Goal: Find specific page/section: Find specific page/section

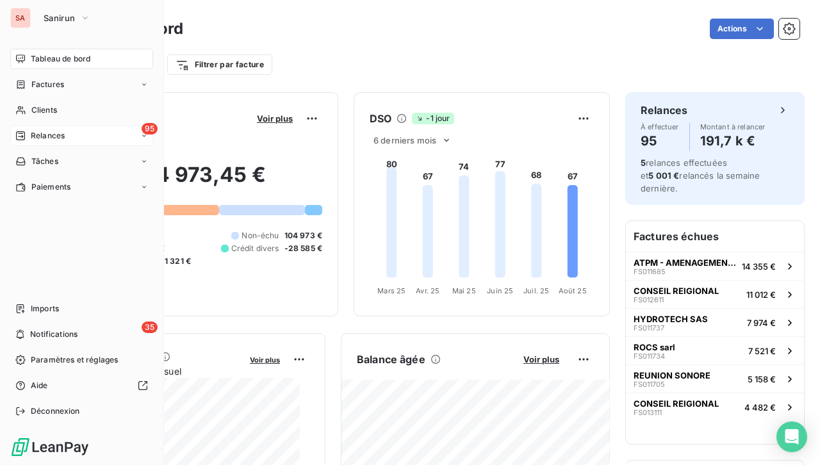
click at [62, 133] on span "Relances" at bounding box center [48, 136] width 34 height 12
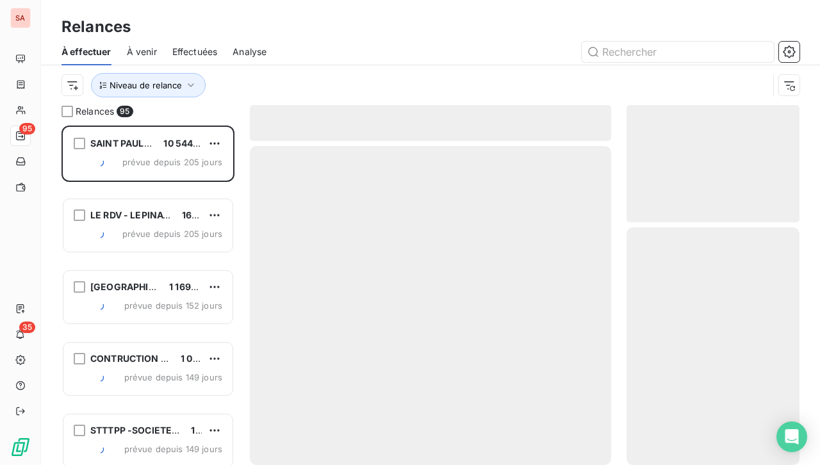
scroll to position [329, 163]
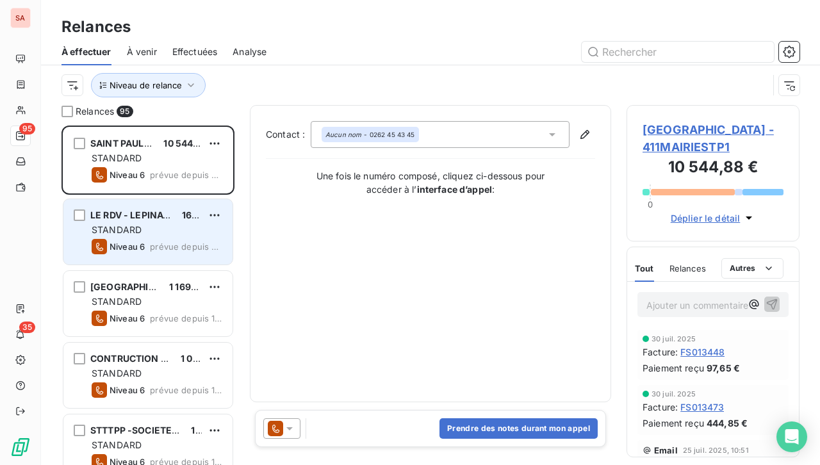
click at [156, 232] on div "STANDARD" at bounding box center [157, 230] width 131 height 13
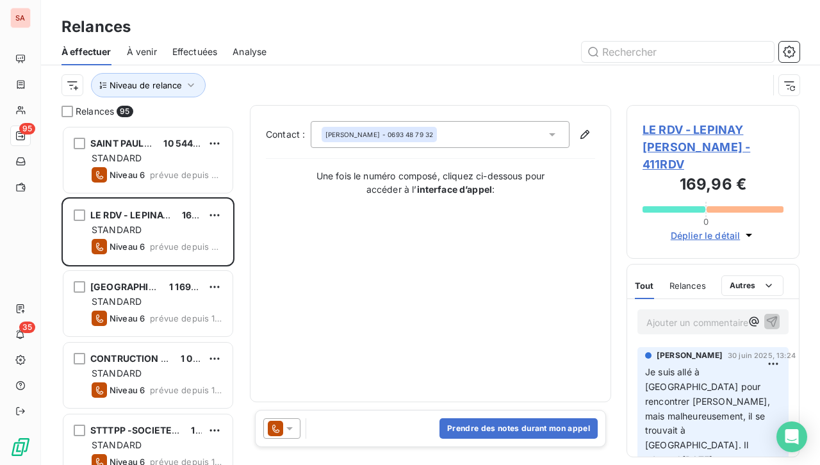
click at [187, 53] on span "Effectuées" at bounding box center [195, 52] width 46 height 13
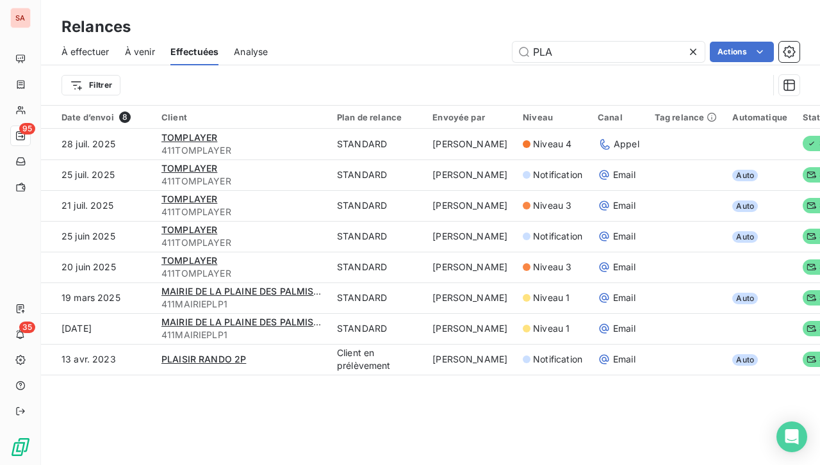
click at [94, 50] on span "À effectuer" at bounding box center [86, 52] width 48 height 13
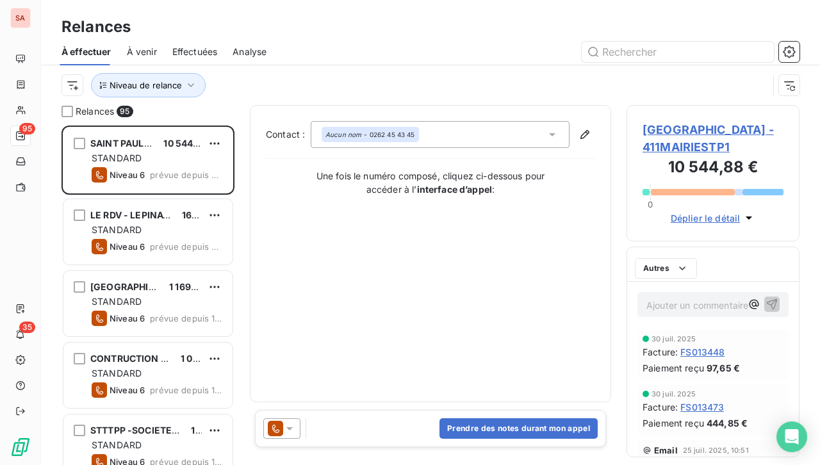
scroll to position [329, 163]
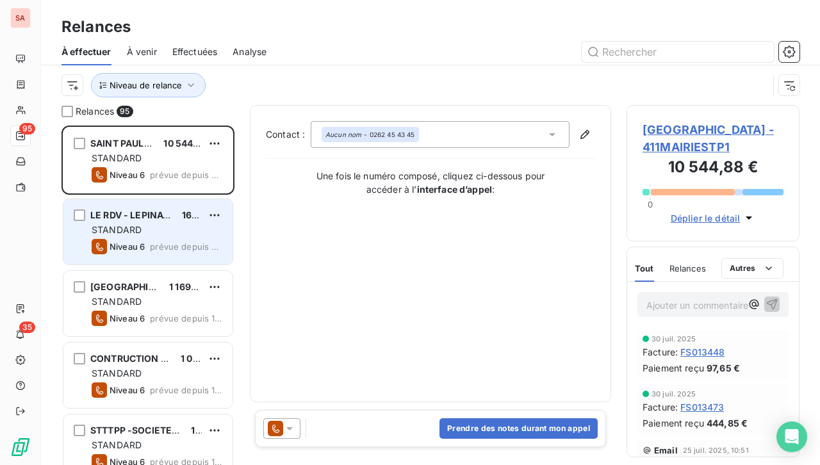
click at [149, 241] on div "Niveau 6 prévue depuis 205 jours" at bounding box center [157, 246] width 131 height 15
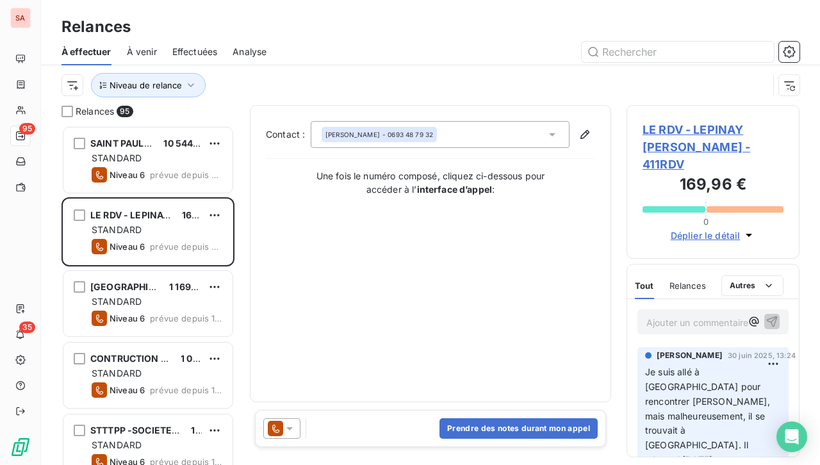
click at [701, 144] on span "LE RDV - LEPINAY [PERSON_NAME] - 411RDV" at bounding box center [713, 147] width 141 height 52
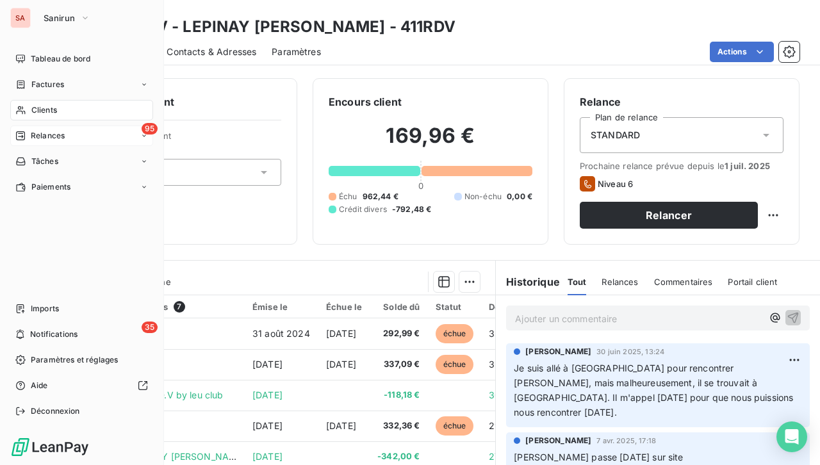
click at [87, 140] on div "95 Relances" at bounding box center [81, 136] width 143 height 21
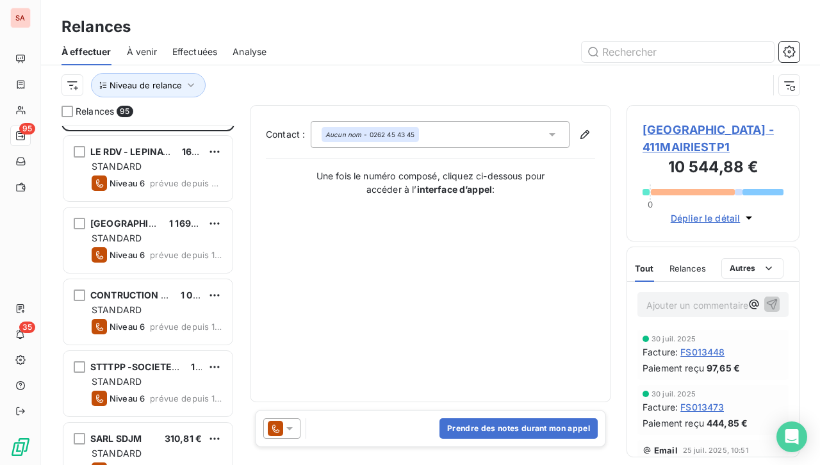
scroll to position [128, 0]
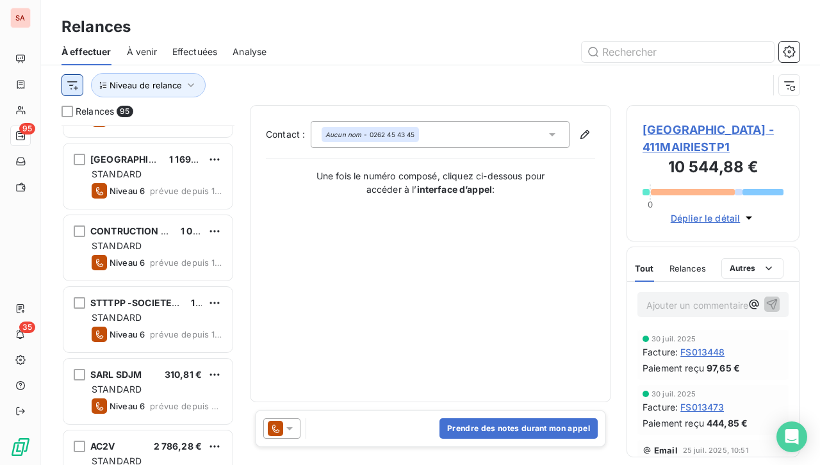
click at [70, 85] on html "SA 95 35 Relances À effectuer À venir Effectuées Analyse Niveau de relance Rela…" at bounding box center [410, 232] width 820 height 465
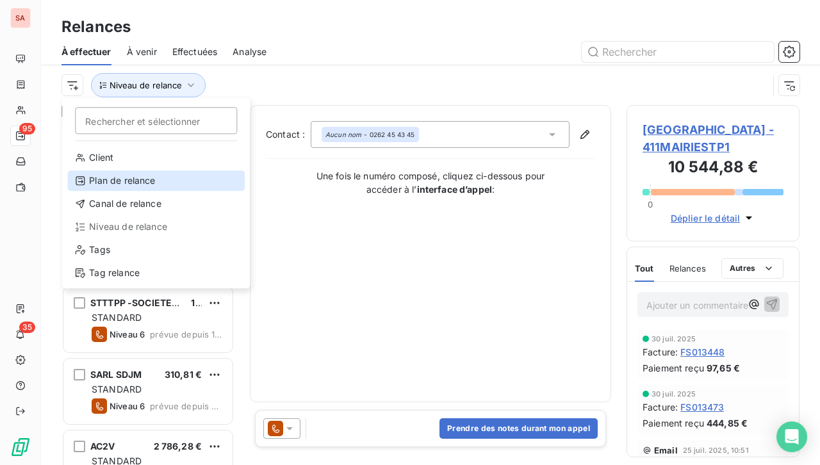
click at [158, 178] on div "Plan de relance" at bounding box center [156, 181] width 178 height 21
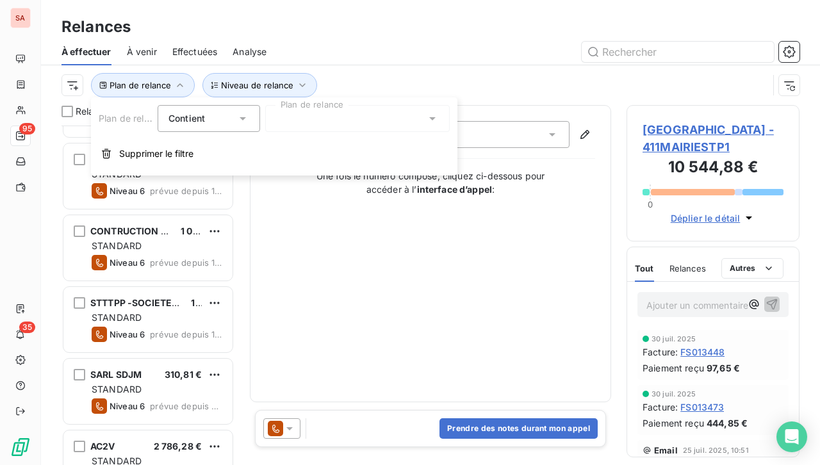
click at [246, 126] on div "Contient is" at bounding box center [209, 118] width 103 height 27
click at [246, 126] on div "Contient" at bounding box center [209, 118] width 103 height 27
drag, startPoint x: 330, startPoint y: 118, endPoint x: 397, endPoint y: 125, distance: 67.7
click at [332, 118] on div at bounding box center [357, 118] width 185 height 27
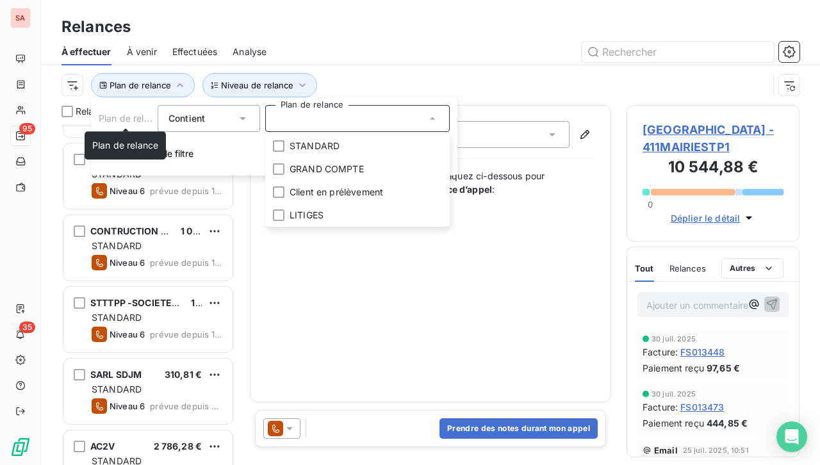
click at [145, 116] on span "Plan de relance" at bounding box center [132, 118] width 66 height 11
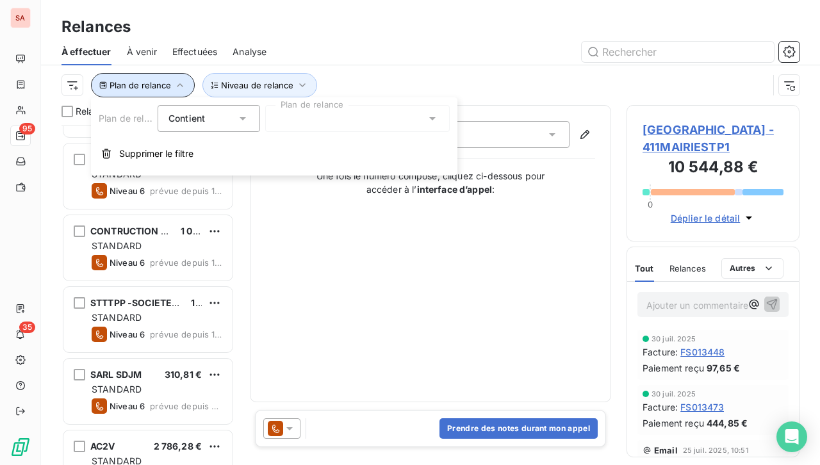
click at [179, 84] on icon "button" at bounding box center [180, 85] width 13 height 13
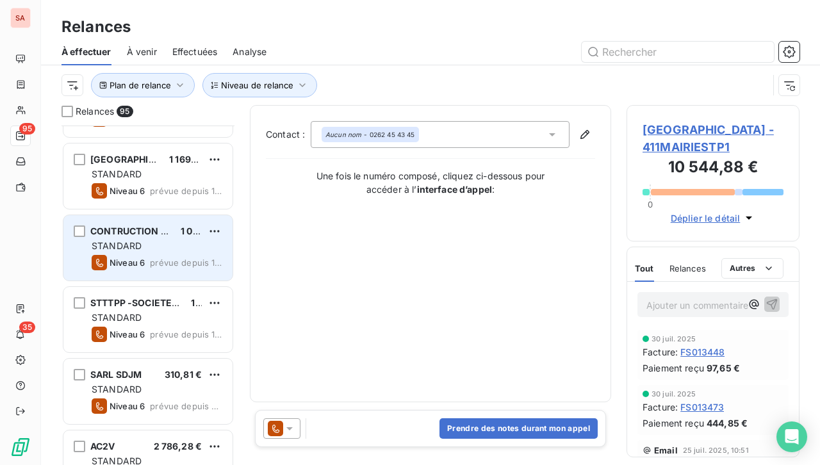
click at [149, 248] on div "STANDARD" at bounding box center [157, 246] width 131 height 13
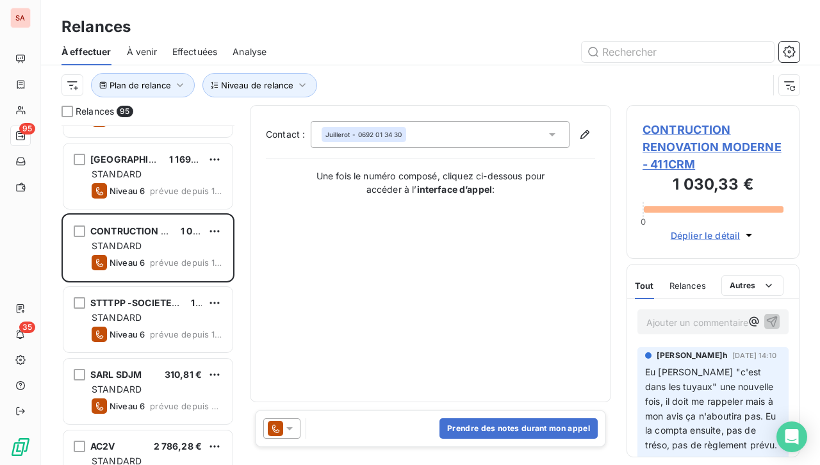
click at [678, 146] on span "CONTRUCTION RENOVATION MODERNE - 411CRM" at bounding box center [713, 147] width 141 height 52
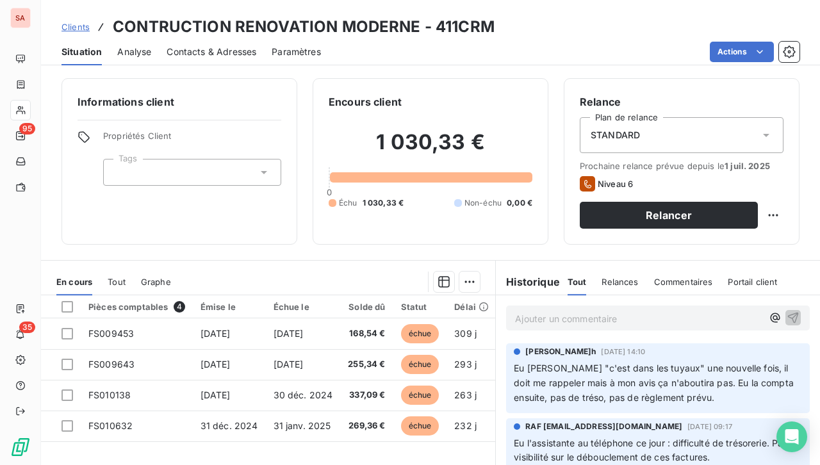
click at [201, 47] on span "Contacts & Adresses" at bounding box center [212, 52] width 90 height 13
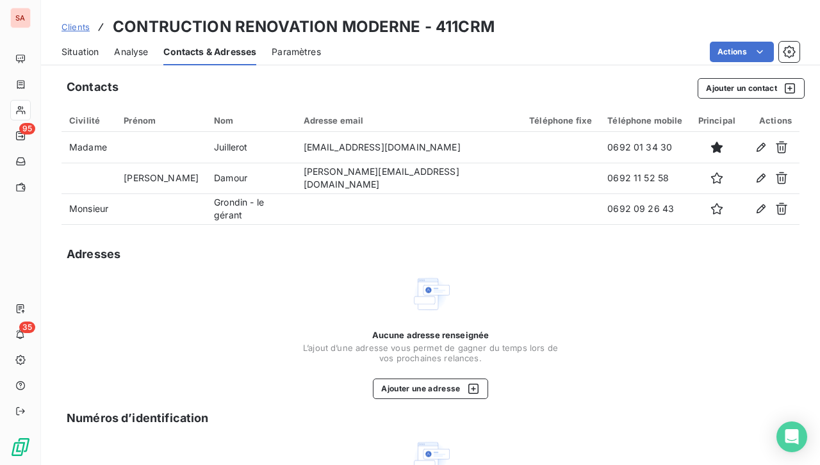
click at [75, 49] on span "Situation" at bounding box center [80, 52] width 37 height 13
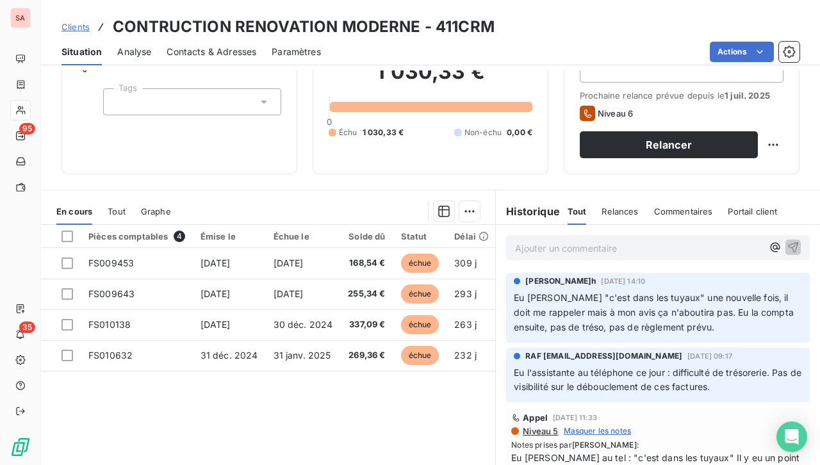
scroll to position [51, 0]
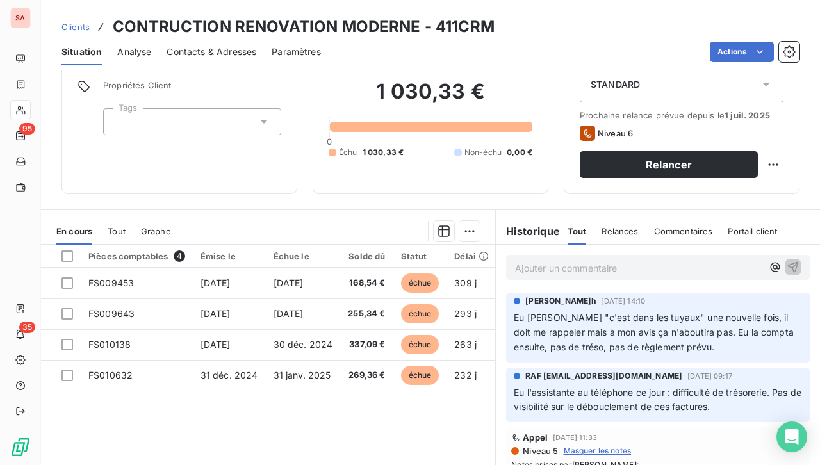
click at [758, 91] on div "STANDARD" at bounding box center [682, 85] width 204 height 36
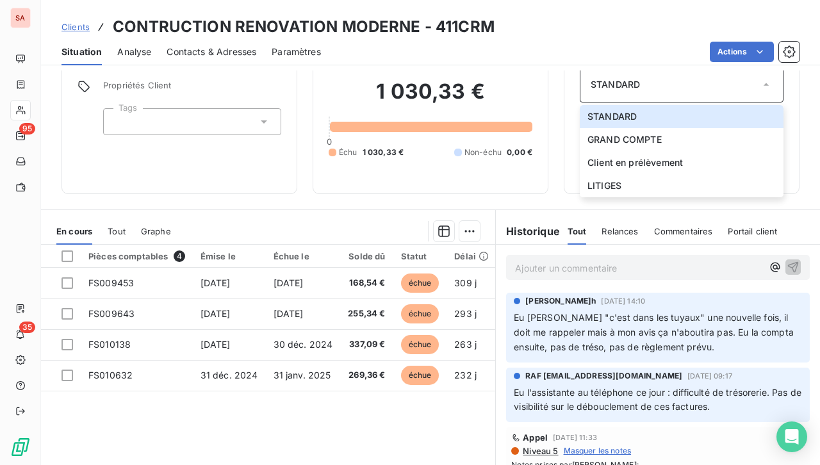
click at [213, 173] on div "Informations client Propriétés Client Tags" at bounding box center [180, 111] width 236 height 167
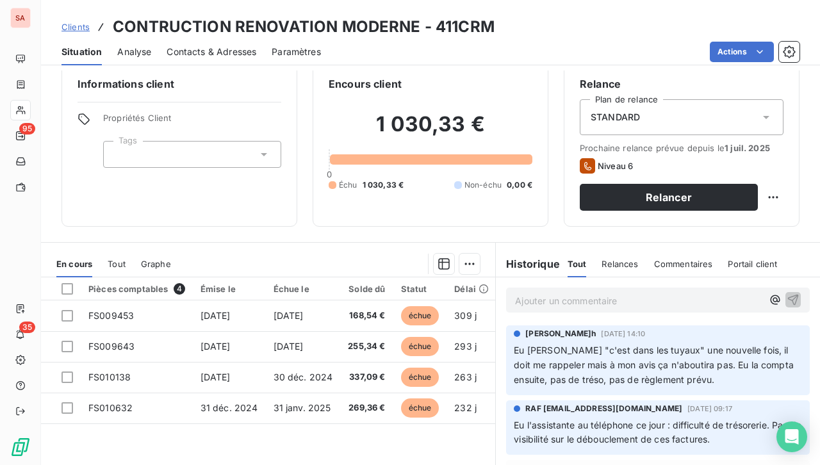
scroll to position [0, 0]
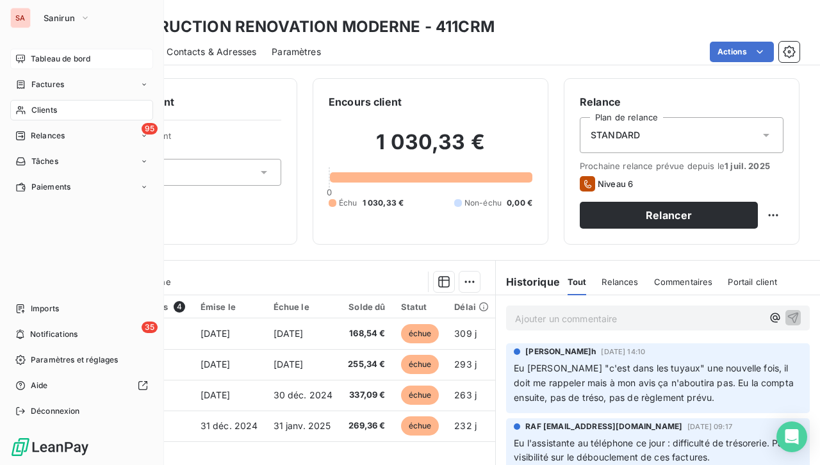
click at [74, 62] on span "Tableau de bord" at bounding box center [61, 59] width 60 height 12
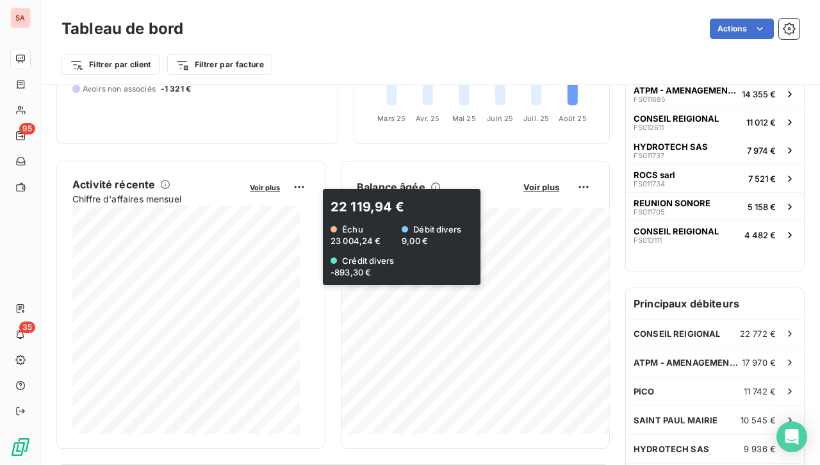
scroll to position [194, 0]
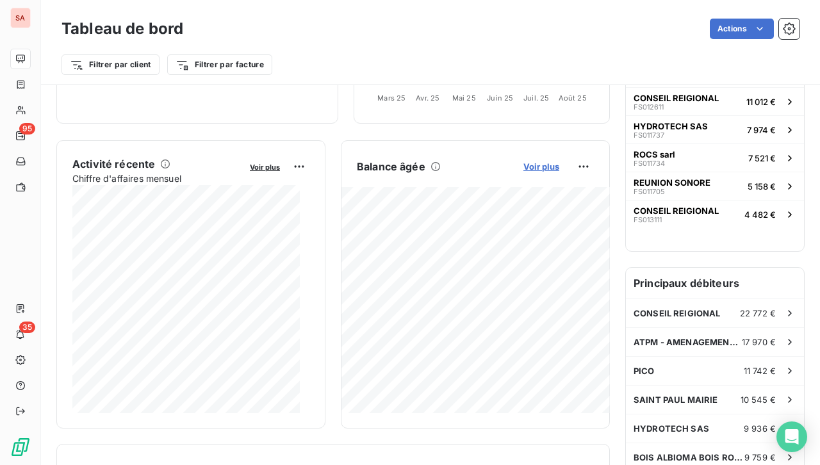
click at [545, 165] on span "Voir plus" at bounding box center [542, 167] width 36 height 10
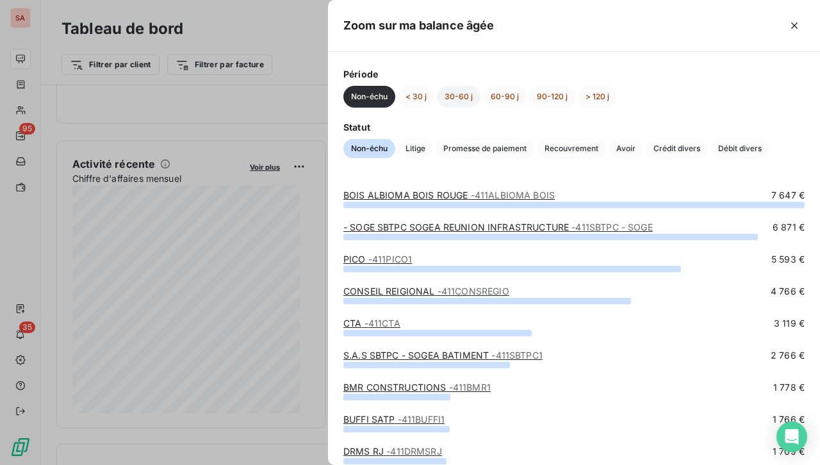
click at [457, 102] on button "30-60 j" at bounding box center [459, 97] width 44 height 22
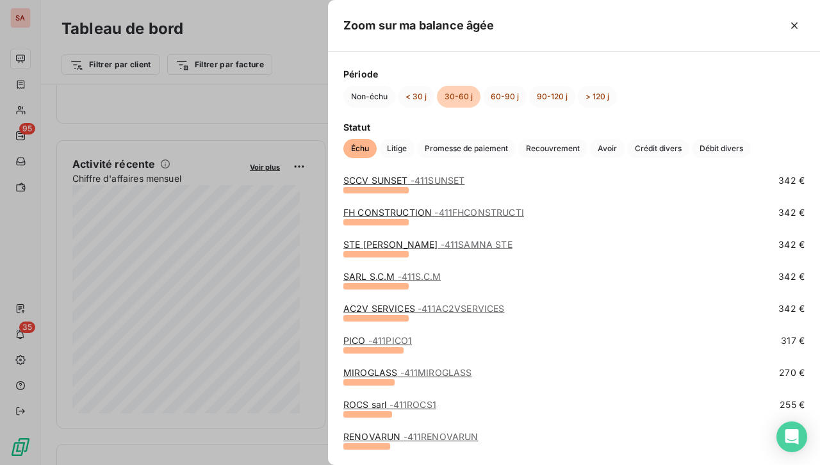
scroll to position [256, 0]
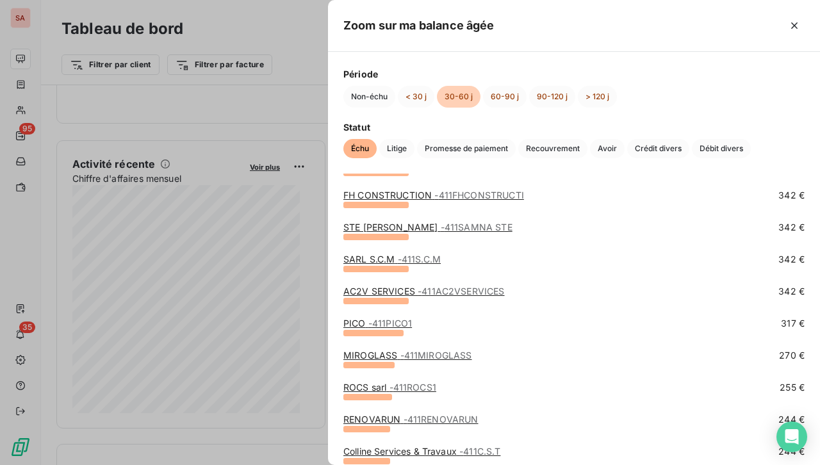
click at [384, 356] on link "MIROGLASS - 411MIROGLASS" at bounding box center [408, 355] width 128 height 11
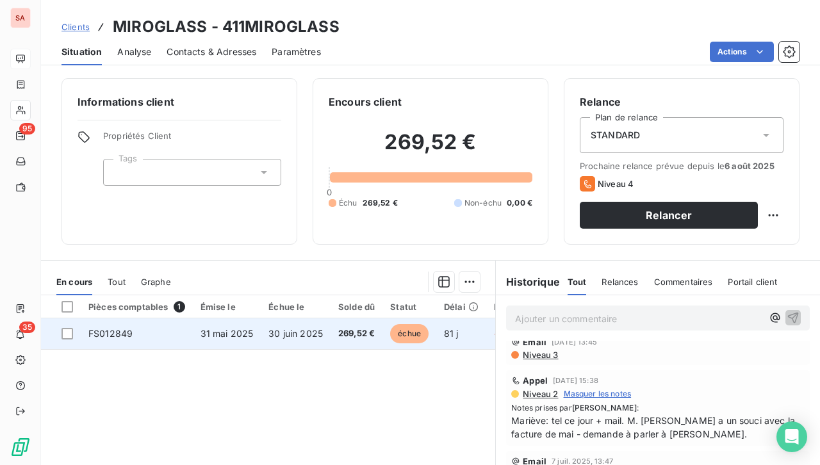
click at [121, 329] on span "FS012849" at bounding box center [110, 333] width 44 height 11
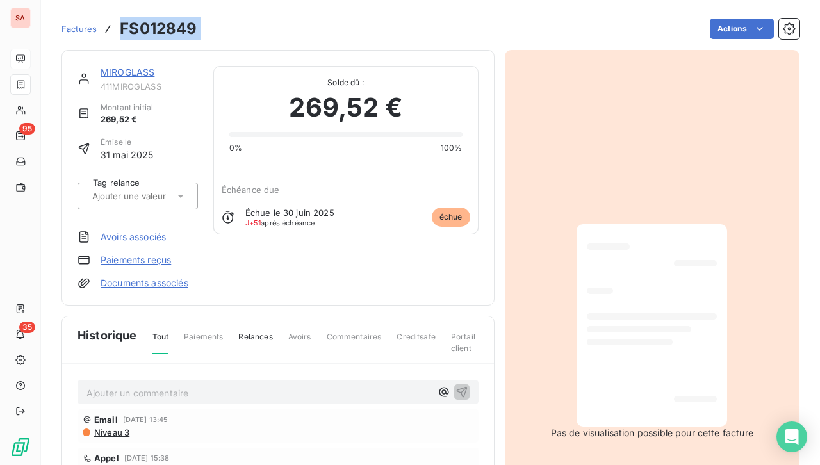
drag, startPoint x: 205, startPoint y: 26, endPoint x: 121, endPoint y: 32, distance: 84.8
click at [121, 32] on div "Factures FS012849 Actions" at bounding box center [431, 28] width 738 height 27
copy section "FS012849 Actions"
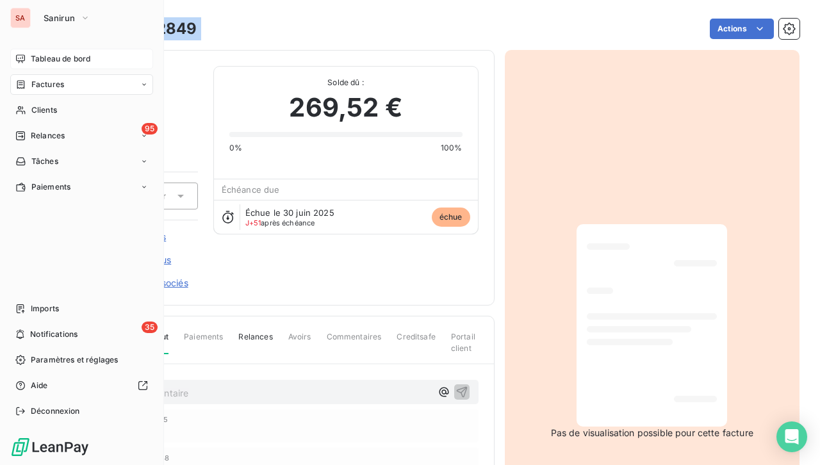
click at [61, 86] on span "Factures" at bounding box center [47, 85] width 33 height 12
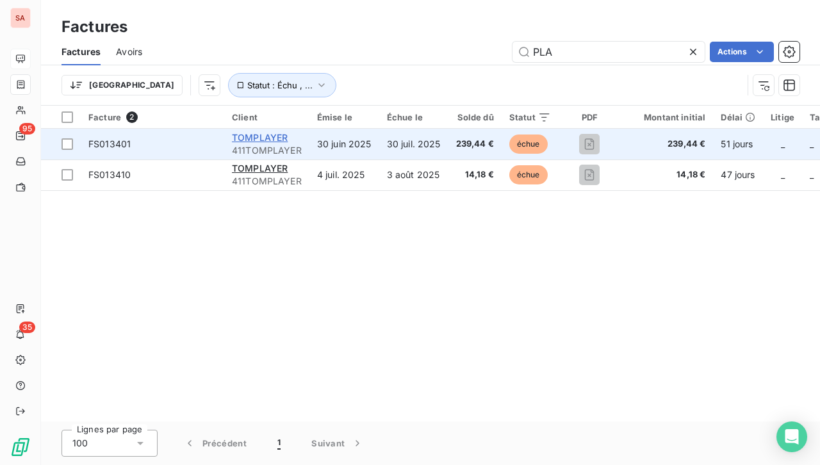
click at [255, 138] on span "TOMPLAYER" at bounding box center [260, 137] width 56 height 11
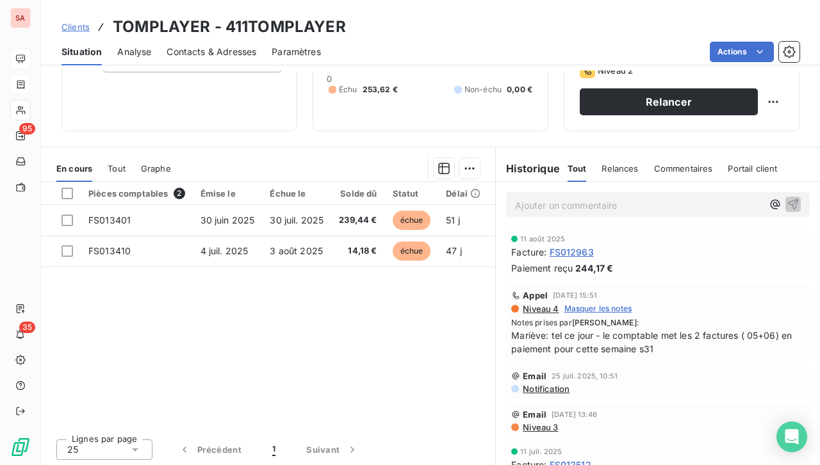
scroll to position [115, 0]
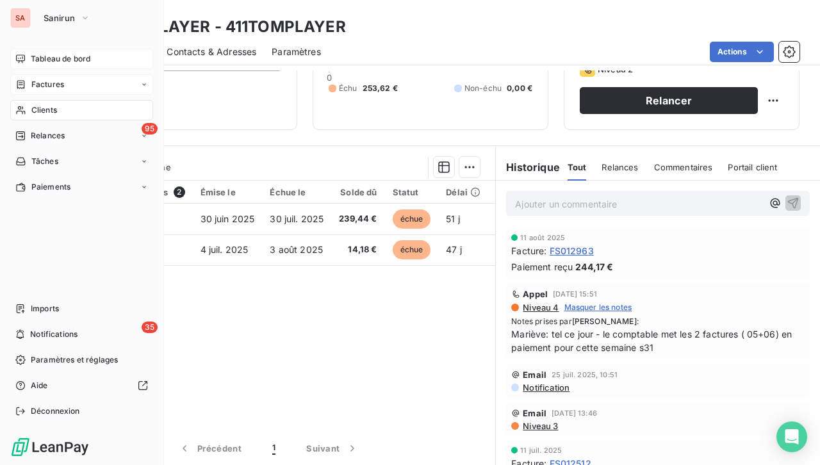
click at [64, 110] on div "Clients" at bounding box center [81, 110] width 143 height 21
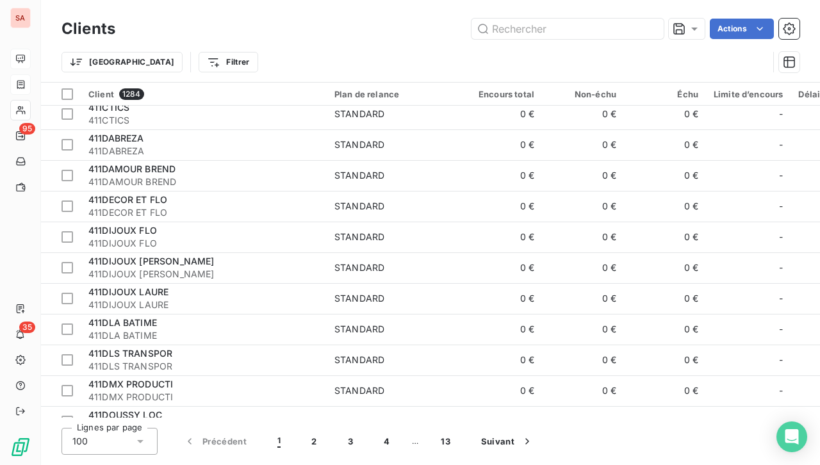
scroll to position [2065, 0]
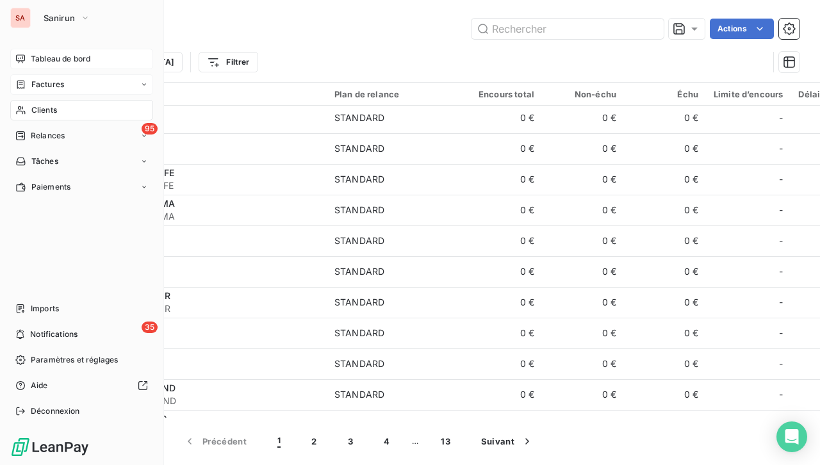
click at [81, 57] on span "Tableau de bord" at bounding box center [61, 59] width 60 height 12
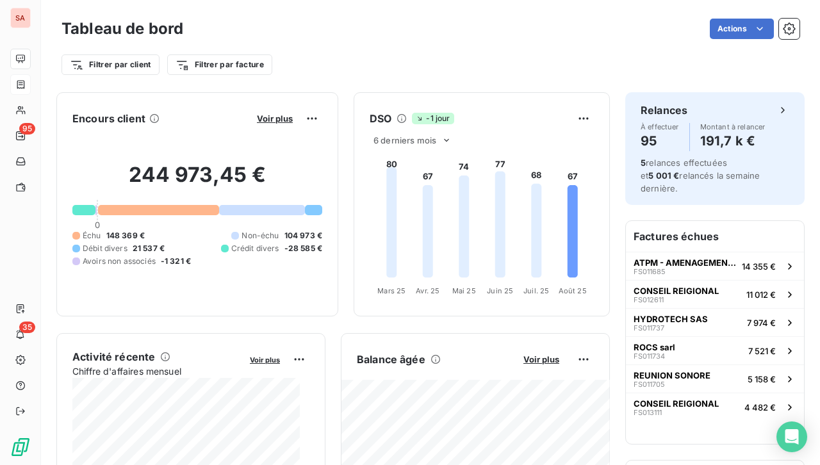
click at [568, 193] on icon at bounding box center [573, 231] width 10 height 92
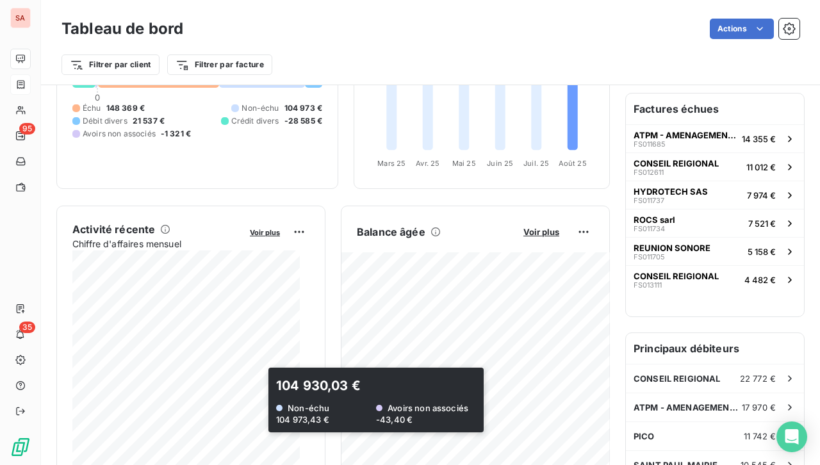
scroll to position [192, 0]
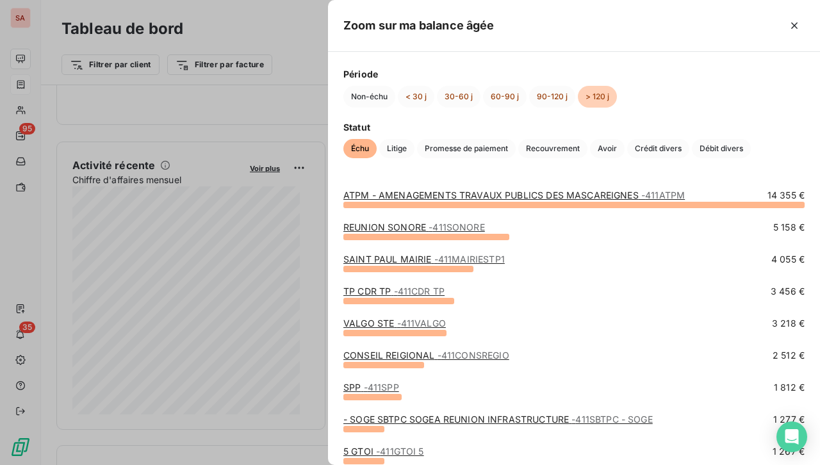
click at [412, 291] on span "- 411CDR TP" at bounding box center [419, 291] width 51 height 11
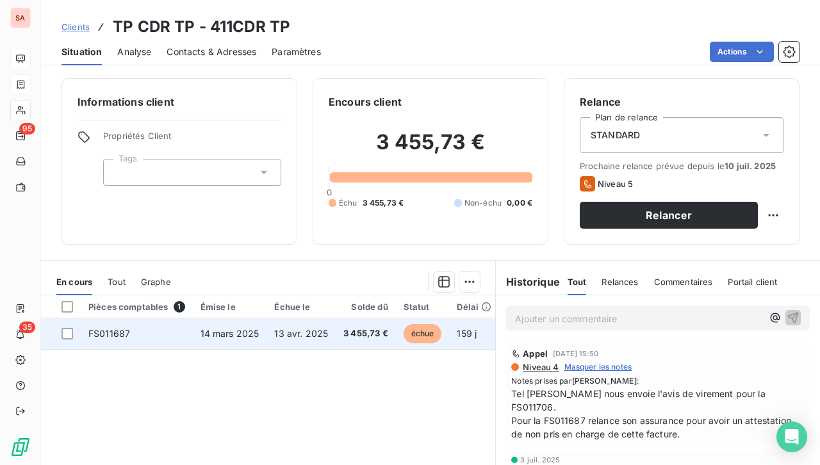
click at [242, 333] on span "14 mars 2025" at bounding box center [230, 333] width 59 height 11
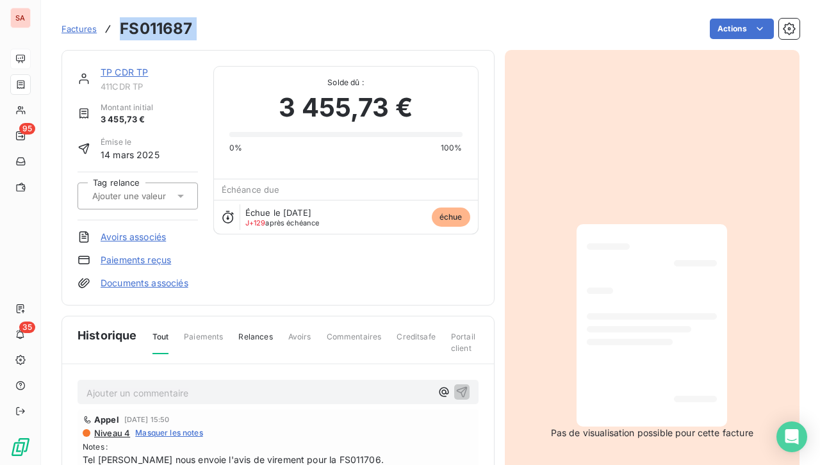
drag, startPoint x: 200, startPoint y: 31, endPoint x: 123, endPoint y: 28, distance: 77.0
click at [120, 27] on div "Factures FS011687 Actions" at bounding box center [431, 28] width 738 height 27
copy section "FS011687 Actions"
click at [268, 12] on div "Factures FS011687 Actions" at bounding box center [431, 21] width 738 height 42
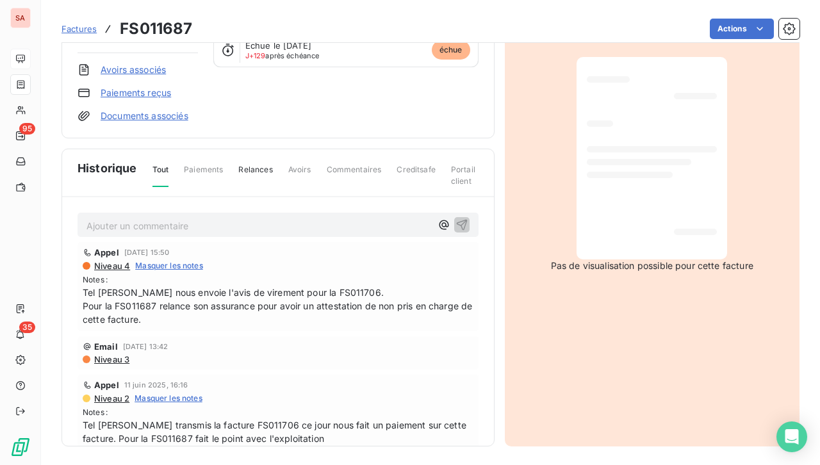
click at [163, 169] on span "Tout" at bounding box center [161, 175] width 17 height 23
click at [211, 168] on span "Paiements" at bounding box center [203, 175] width 39 height 22
click at [163, 168] on span "Tout" at bounding box center [161, 175] width 17 height 23
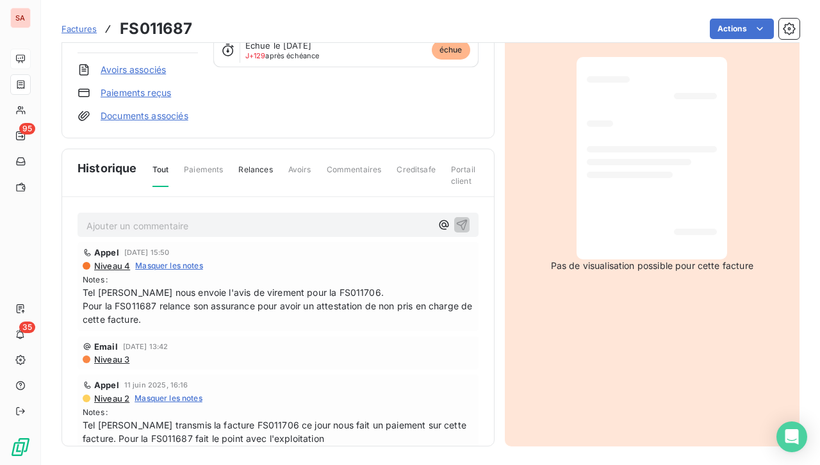
click at [110, 168] on span "Historique" at bounding box center [108, 168] width 60 height 17
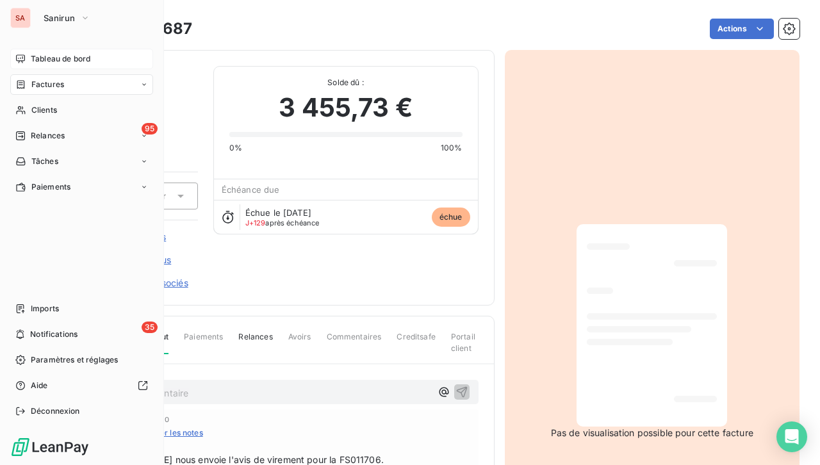
click at [50, 83] on span "Factures" at bounding box center [47, 85] width 33 height 12
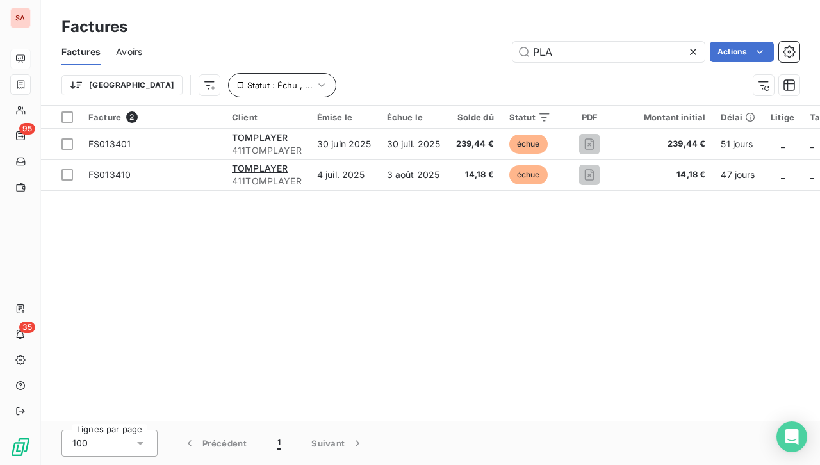
drag, startPoint x: 572, startPoint y: 53, endPoint x: 228, endPoint y: 92, distance: 345.9
click at [439, 62] on div "Factures Avoirs PLA Actions" at bounding box center [430, 51] width 779 height 27
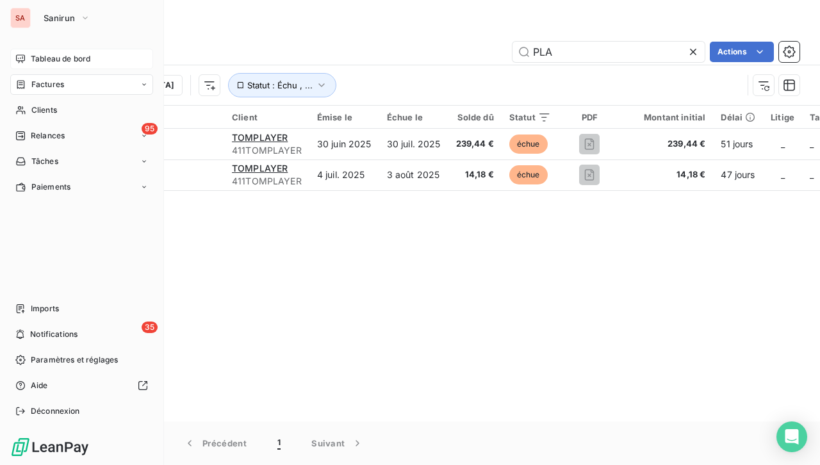
click at [59, 58] on span "Tableau de bord" at bounding box center [61, 59] width 60 height 12
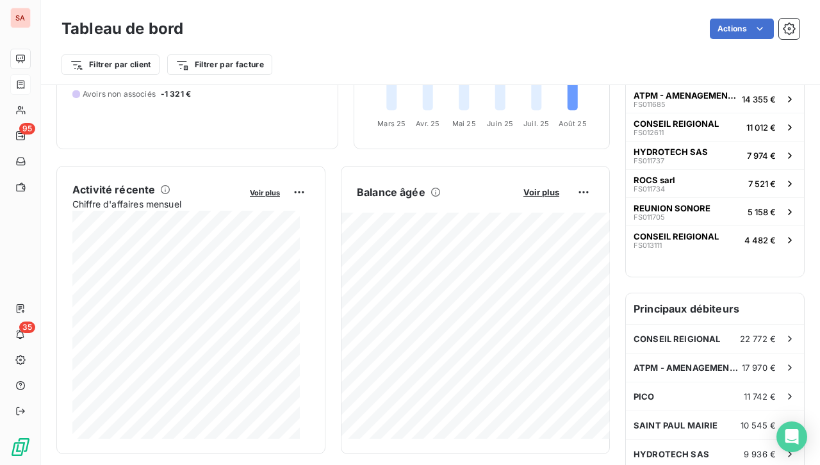
scroll to position [194, 0]
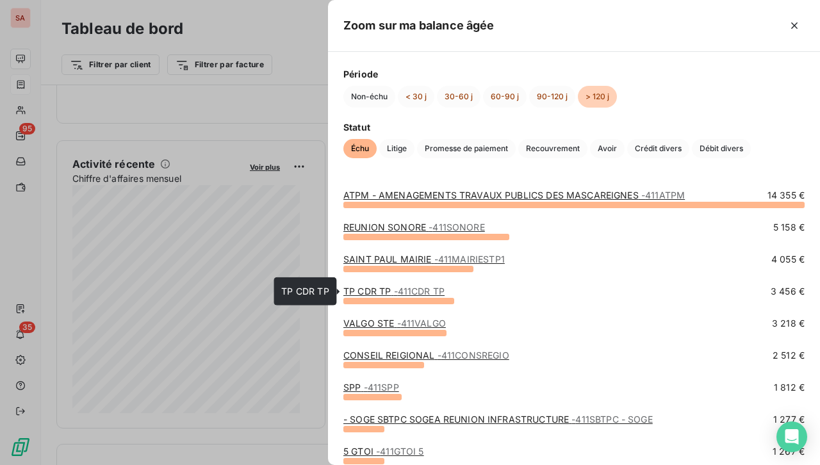
click at [389, 290] on link "TP CDR TP - 411CDR TP" at bounding box center [394, 291] width 101 height 11
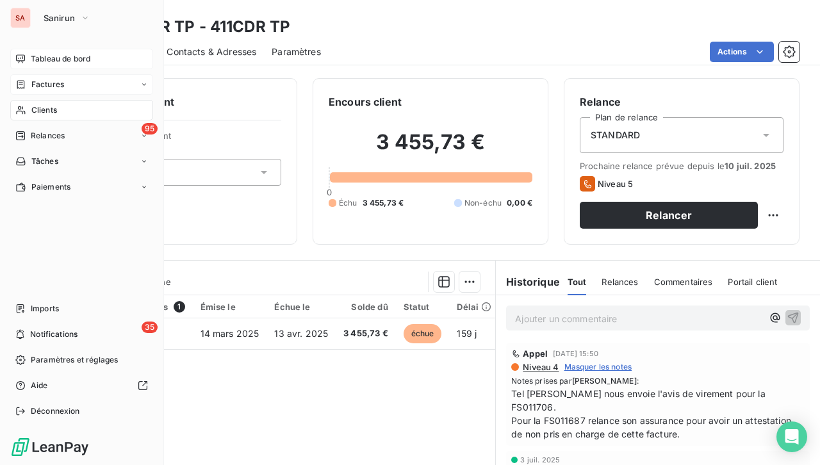
click at [88, 61] on span "Tableau de bord" at bounding box center [61, 59] width 60 height 12
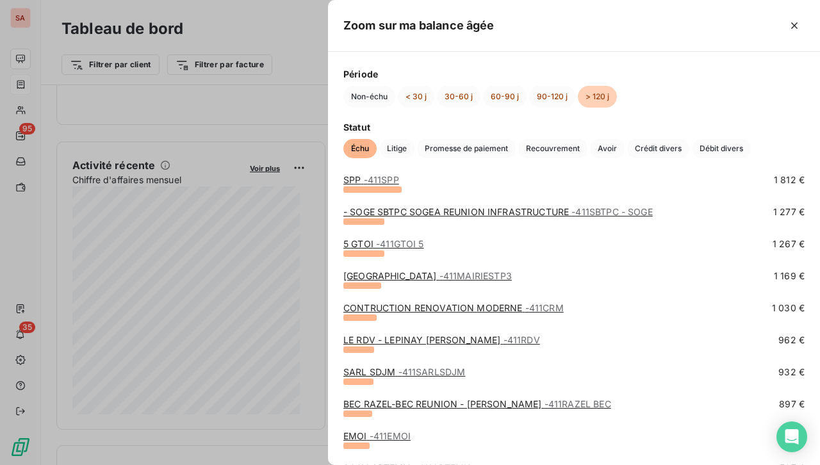
scroll to position [192, 0]
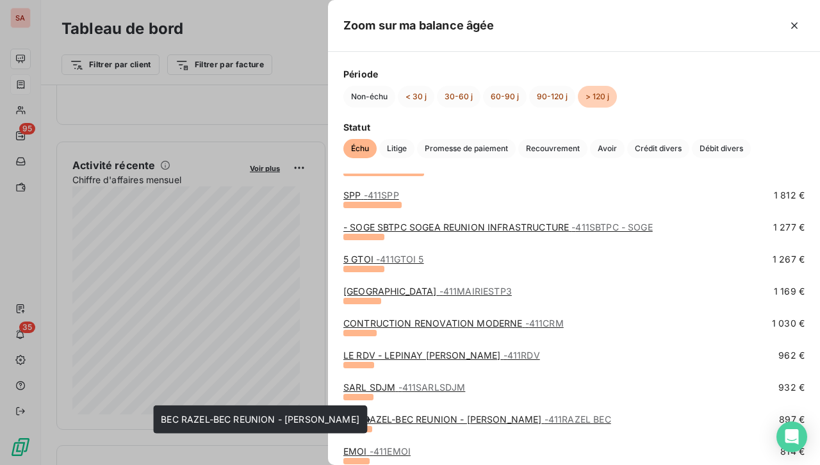
click at [424, 419] on link "BEC RAZEL-BEC REUNION - EASYNOV - 411RAZEL BEC" at bounding box center [478, 419] width 268 height 11
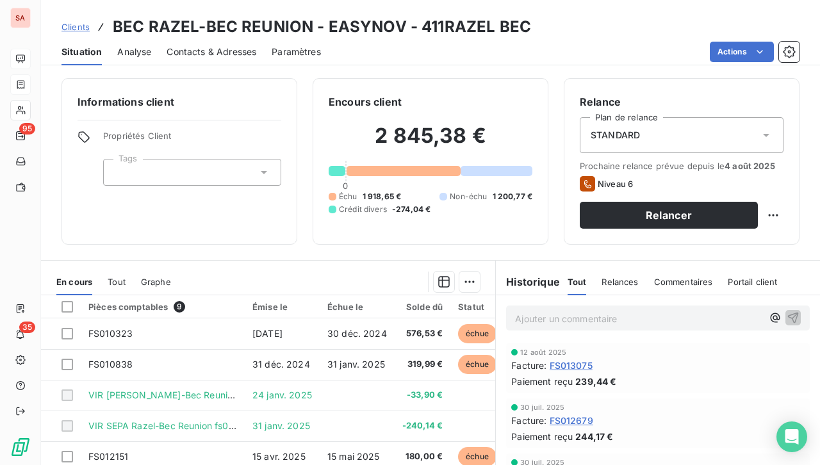
click at [199, 54] on span "Contacts & Adresses" at bounding box center [212, 52] width 90 height 13
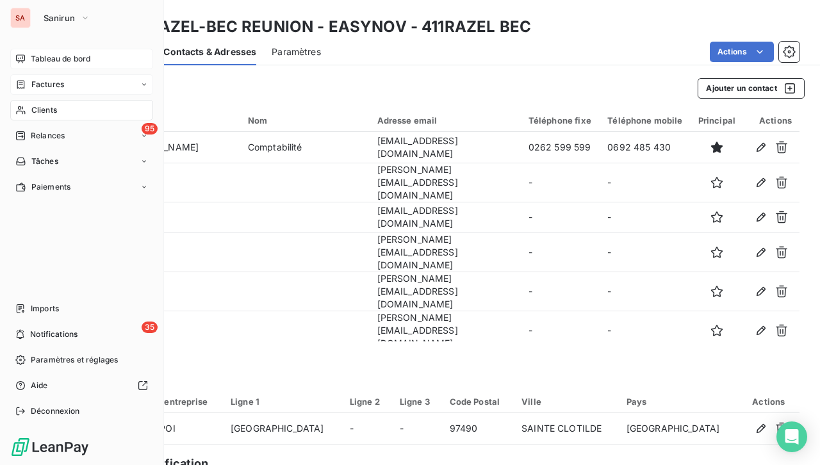
click at [24, 21] on div "SA" at bounding box center [20, 18] width 21 height 21
click at [62, 15] on span "Sanirun" at bounding box center [59, 18] width 31 height 10
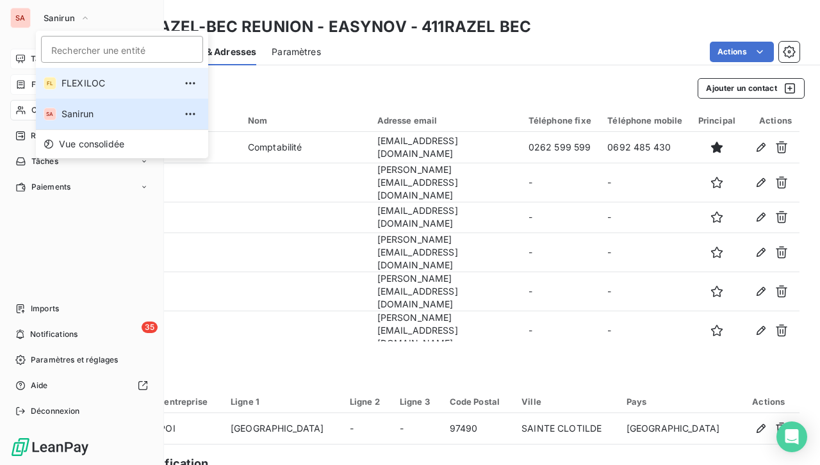
click at [99, 83] on span "FLEXILOC" at bounding box center [118, 83] width 113 height 13
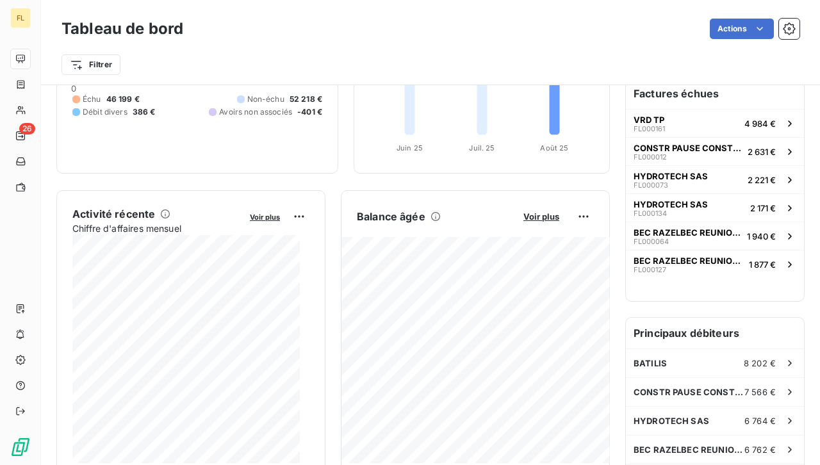
scroll to position [192, 0]
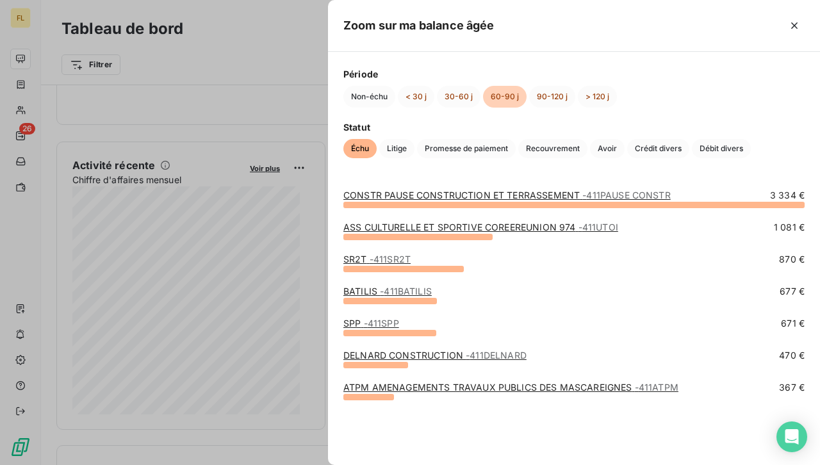
click at [380, 290] on span "- 411BATILIS" at bounding box center [406, 291] width 52 height 11
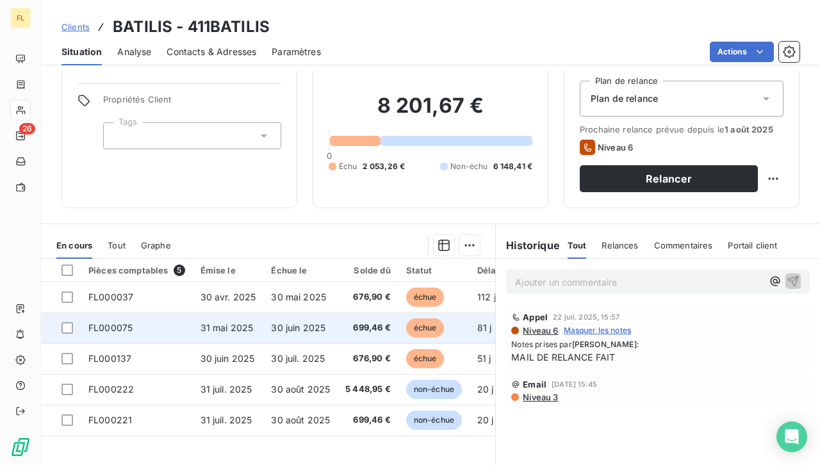
scroll to position [64, 0]
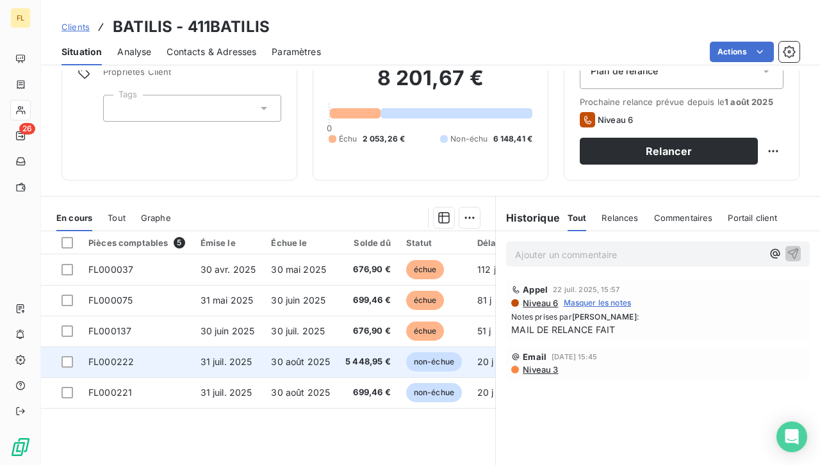
click at [295, 361] on span "30 août 2025" at bounding box center [300, 361] width 59 height 11
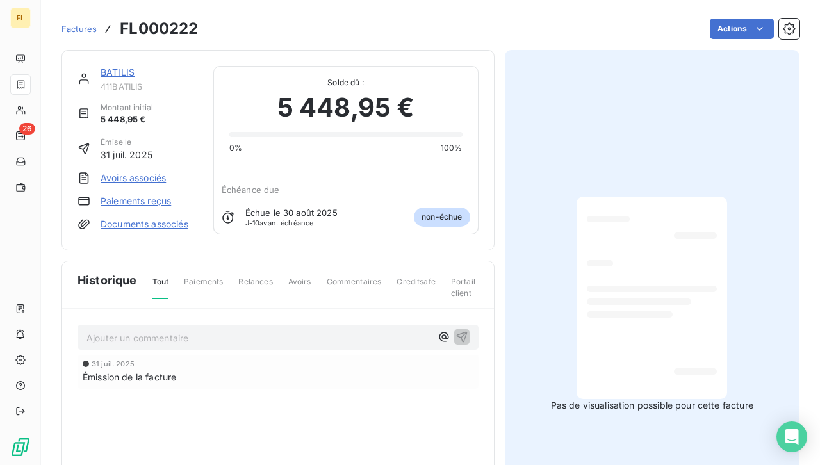
click at [611, 276] on div at bounding box center [652, 298] width 130 height 182
